Goal: Task Accomplishment & Management: Complete application form

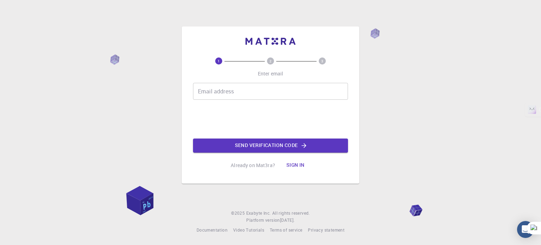
click at [221, 92] on input "Email address" at bounding box center [270, 91] width 155 height 17
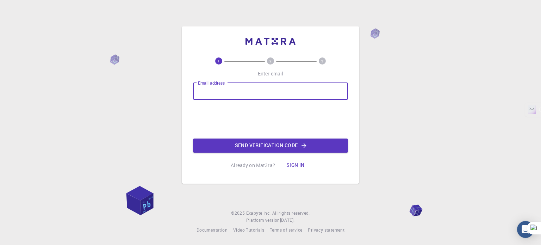
type input "[EMAIL_ADDRESS][DOMAIN_NAME]"
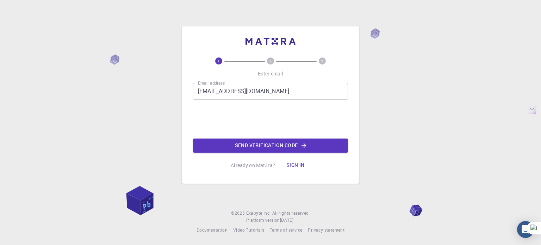
click at [235, 143] on button "Send verification code" at bounding box center [270, 146] width 155 height 14
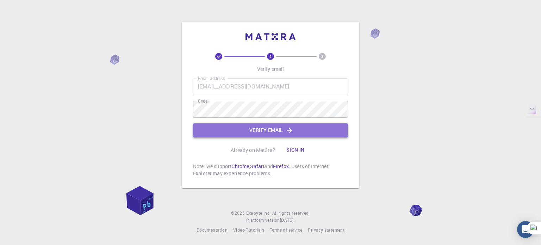
click at [262, 130] on button "Verify email" at bounding box center [270, 130] width 155 height 14
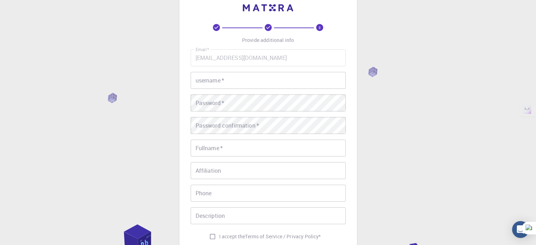
scroll to position [35, 0]
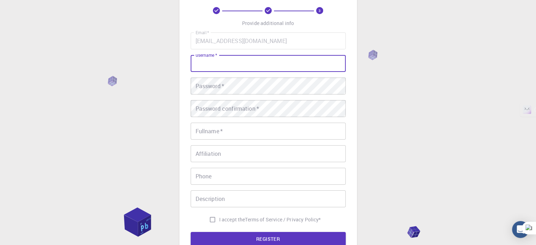
click at [201, 65] on input "username   *" at bounding box center [268, 63] width 155 height 17
type input "hpk"
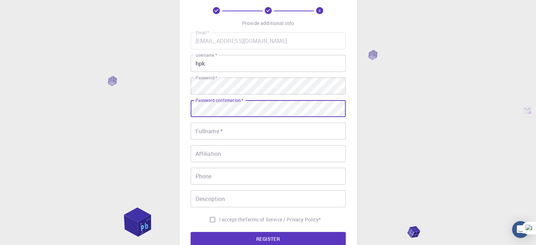
click at [232, 135] on input "Fullname   *" at bounding box center [268, 131] width 155 height 17
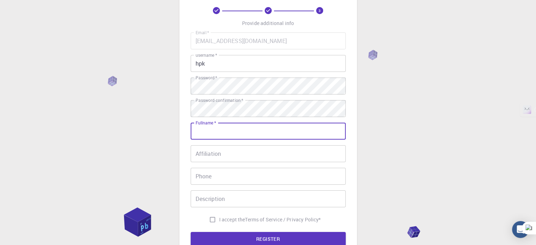
type input "[PERSON_NAME]"
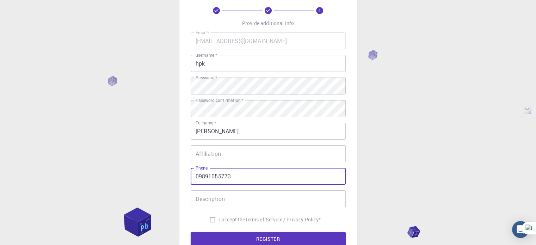
click at [238, 177] on input "09891055773" at bounding box center [268, 176] width 155 height 17
type input "0"
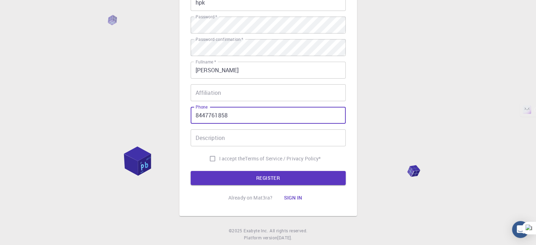
scroll to position [106, 0]
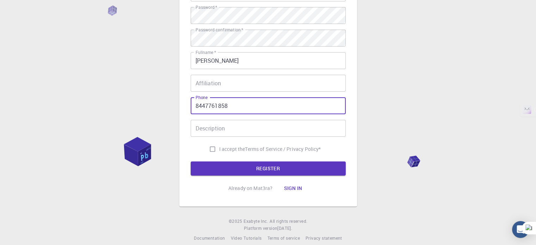
type input "8447761858"
click at [207, 148] on input "I accept the Terms of Service / Privacy Policy *" at bounding box center [212, 148] width 13 height 13
checkbox input "true"
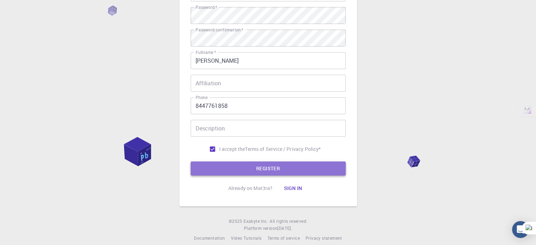
click at [230, 164] on button "REGISTER" at bounding box center [268, 168] width 155 height 14
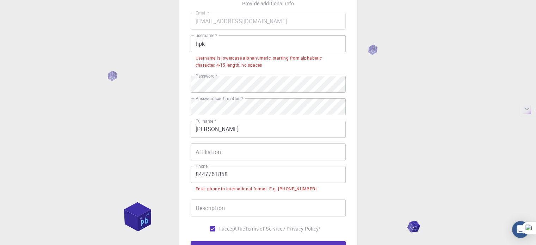
scroll to position [35, 0]
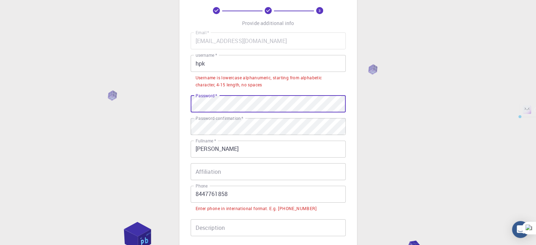
click at [170, 101] on div "3 Provide additional info Email   * [EMAIL_ADDRESS][DOMAIN_NAME] Email   * user…" at bounding box center [268, 158] width 536 height 387
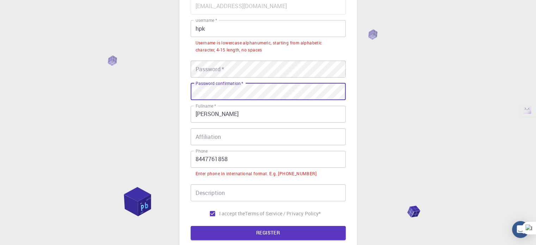
scroll to position [70, 0]
click at [194, 159] on input "8447761858" at bounding box center [268, 159] width 155 height 17
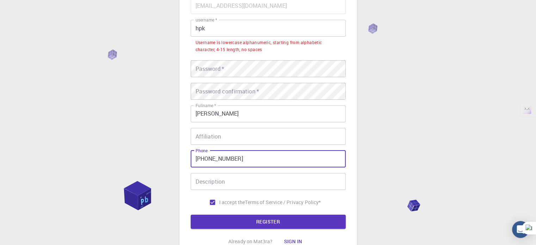
type input "[PHONE_NUMBER]"
